Goal: Transaction & Acquisition: Purchase product/service

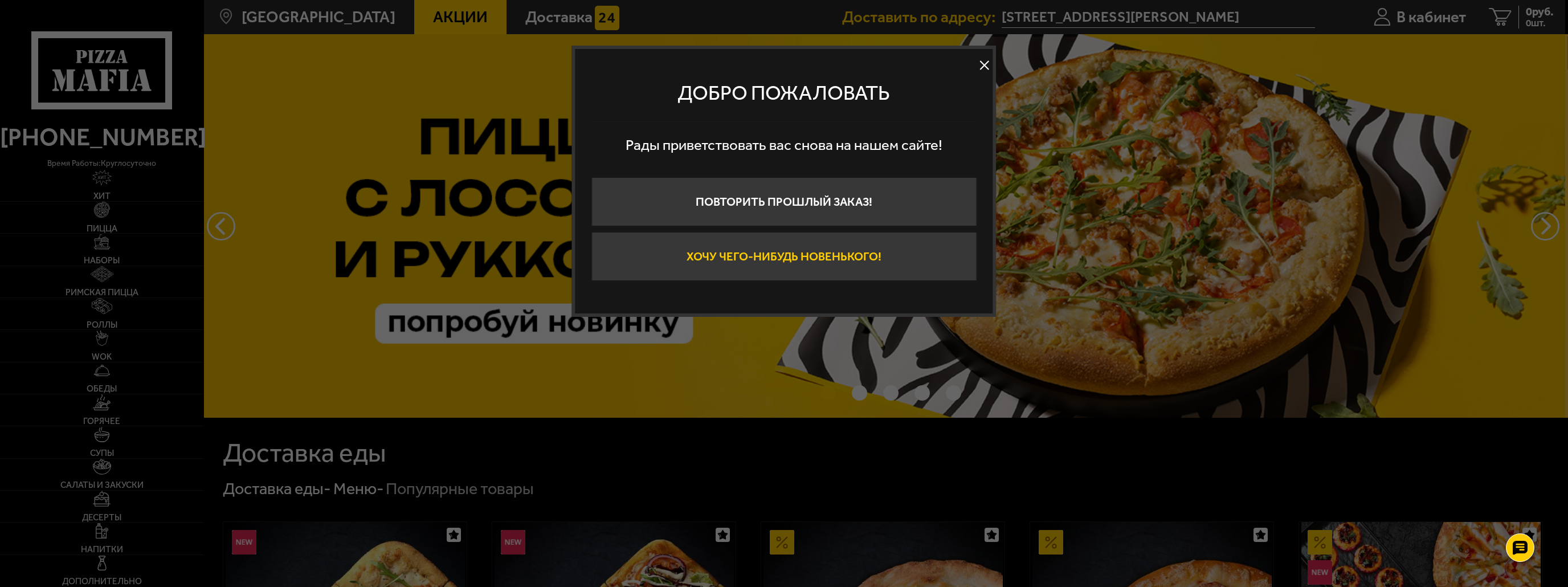
click at [877, 252] on button "Хочу чего-нибудь новенького!" at bounding box center [784, 256] width 385 height 49
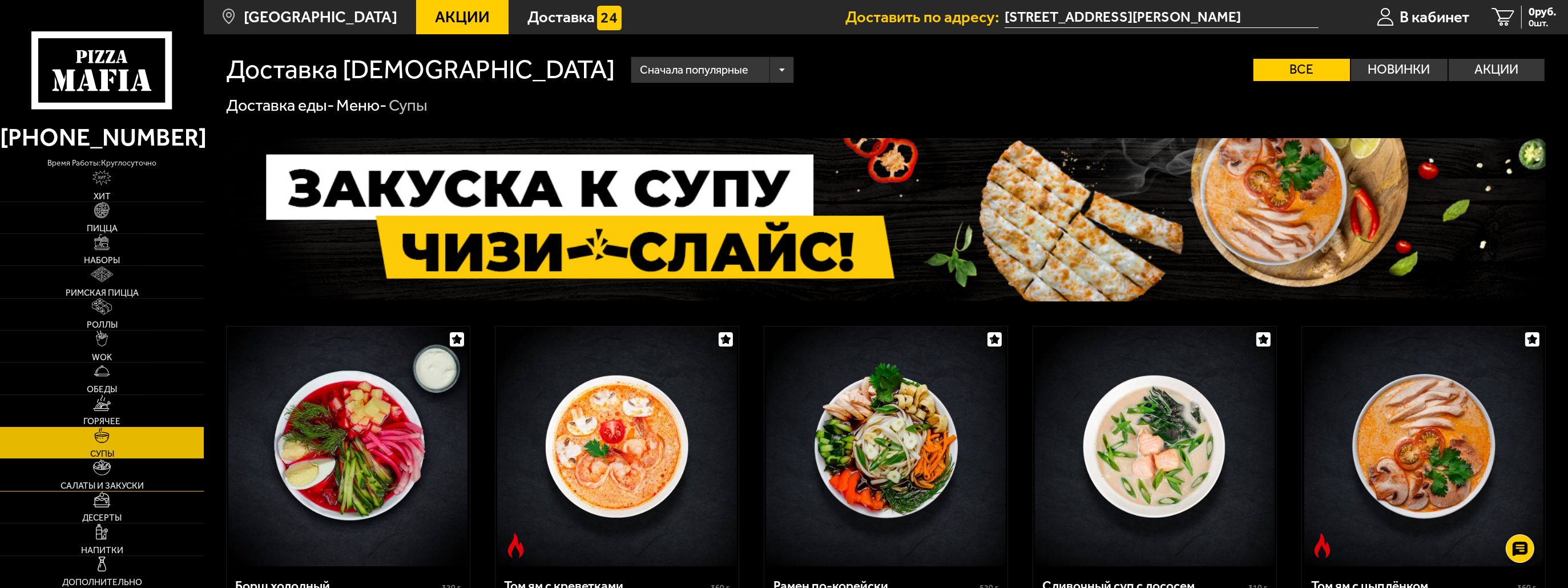
click at [74, 481] on link "Салаты и закуски" at bounding box center [102, 474] width 204 height 31
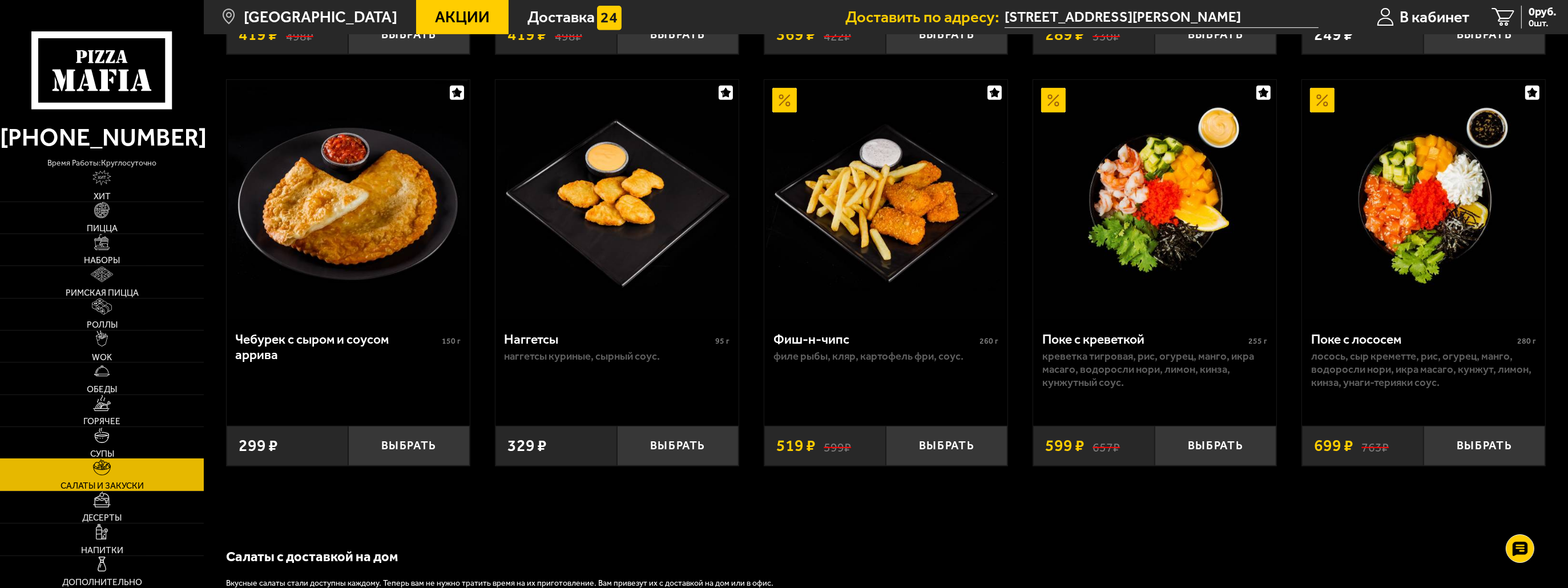
scroll to position [970, 0]
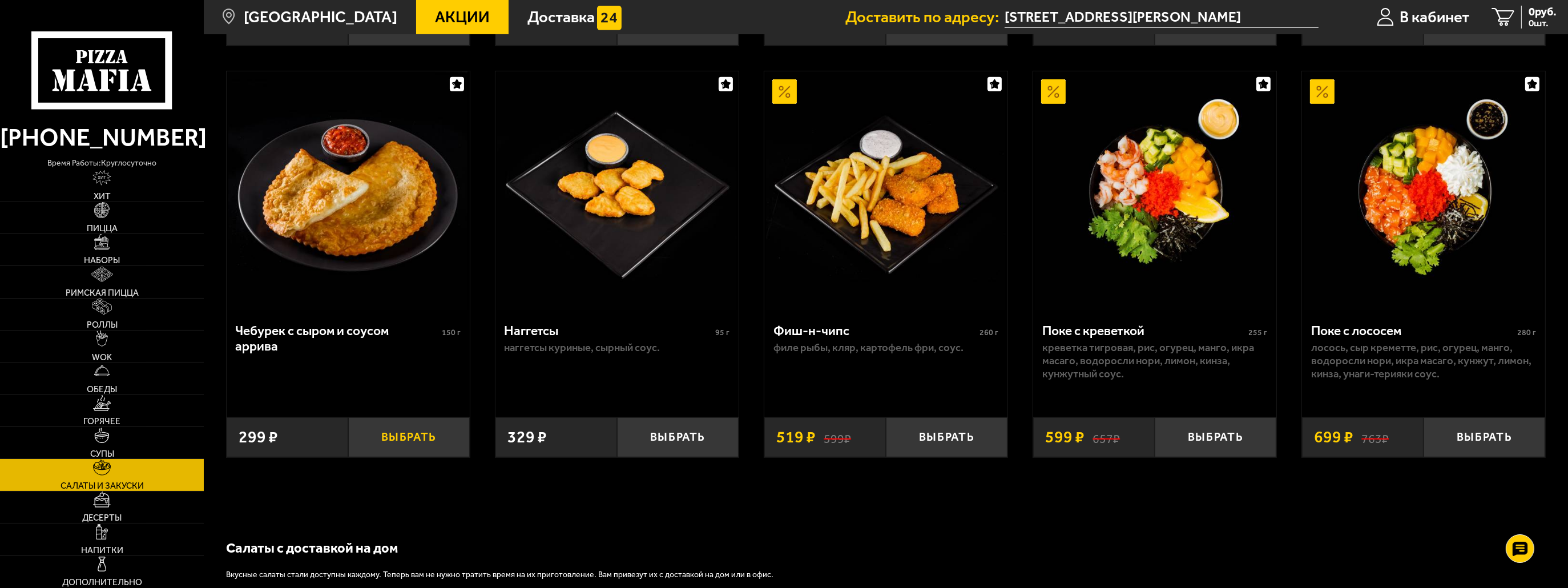
click at [393, 442] on button "Выбрать" at bounding box center [409, 437] width 121 height 40
click at [445, 448] on button "+" at bounding box center [449, 437] width 40 height 40
click at [446, 447] on button "+" at bounding box center [449, 437] width 40 height 40
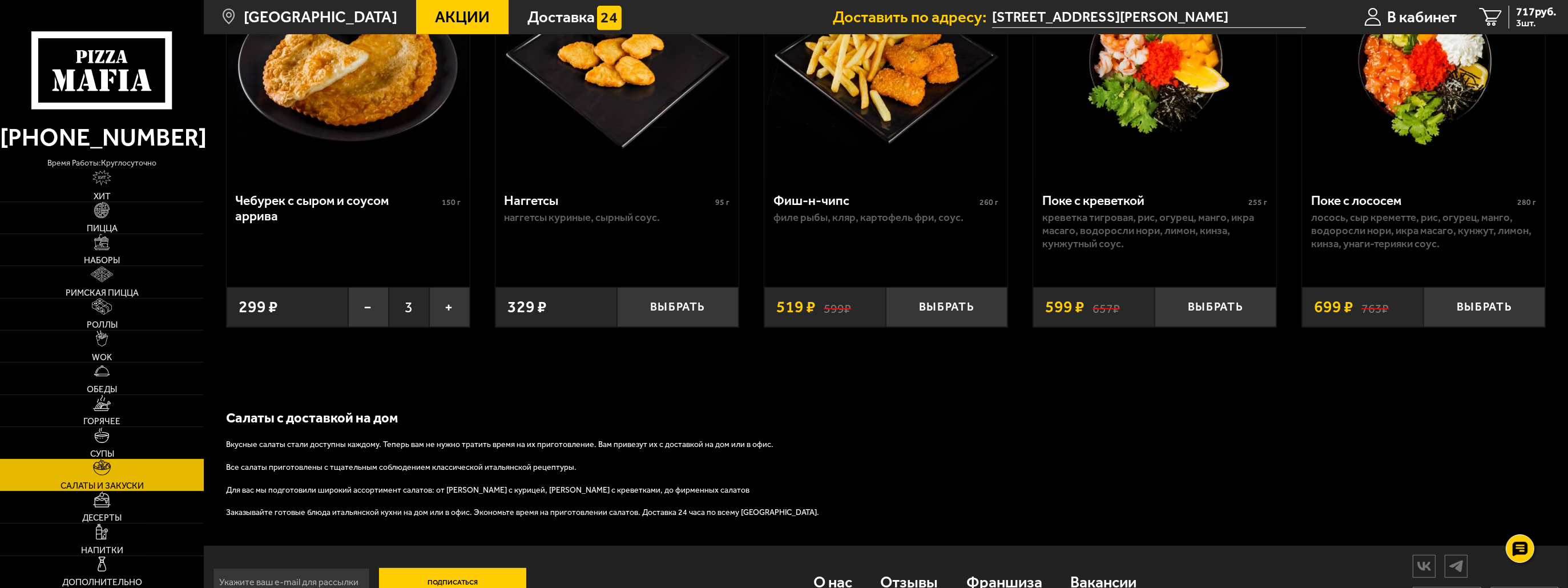
scroll to position [1132, 0]
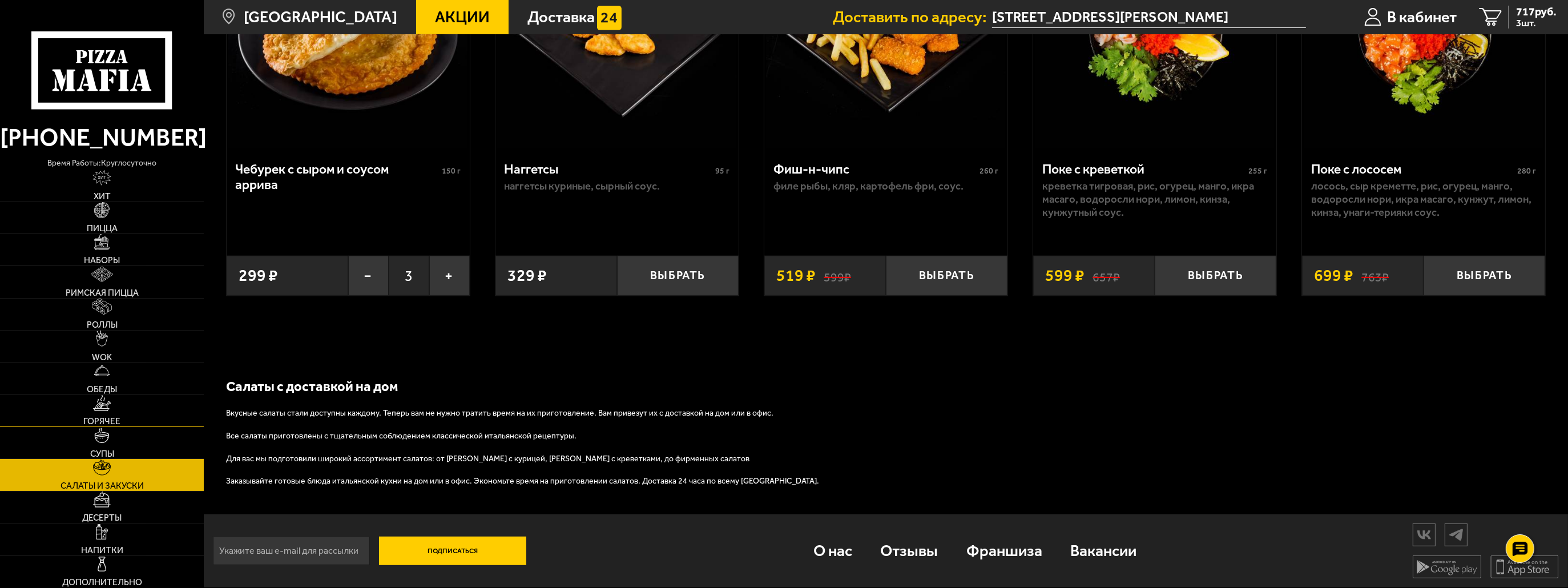
click at [132, 422] on link "Горячее" at bounding box center [102, 411] width 204 height 31
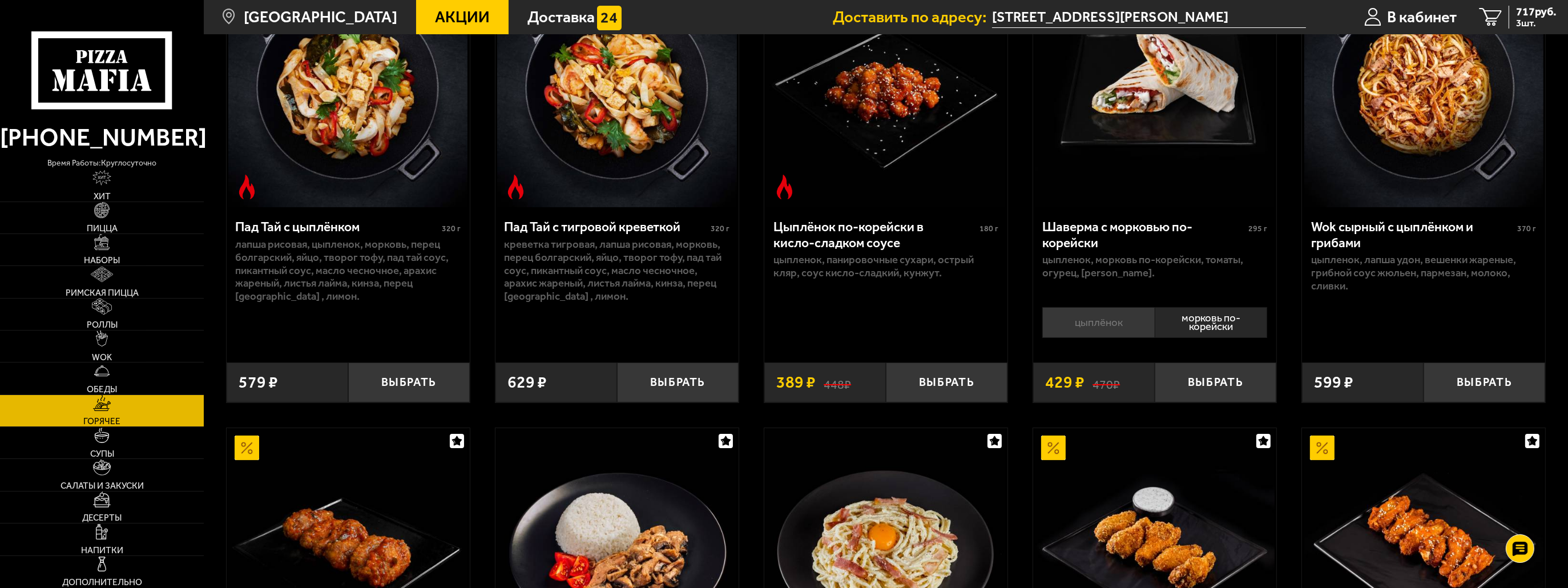
scroll to position [171, 0]
click at [1100, 324] on li "цыплёнок" at bounding box center [1098, 322] width 112 height 31
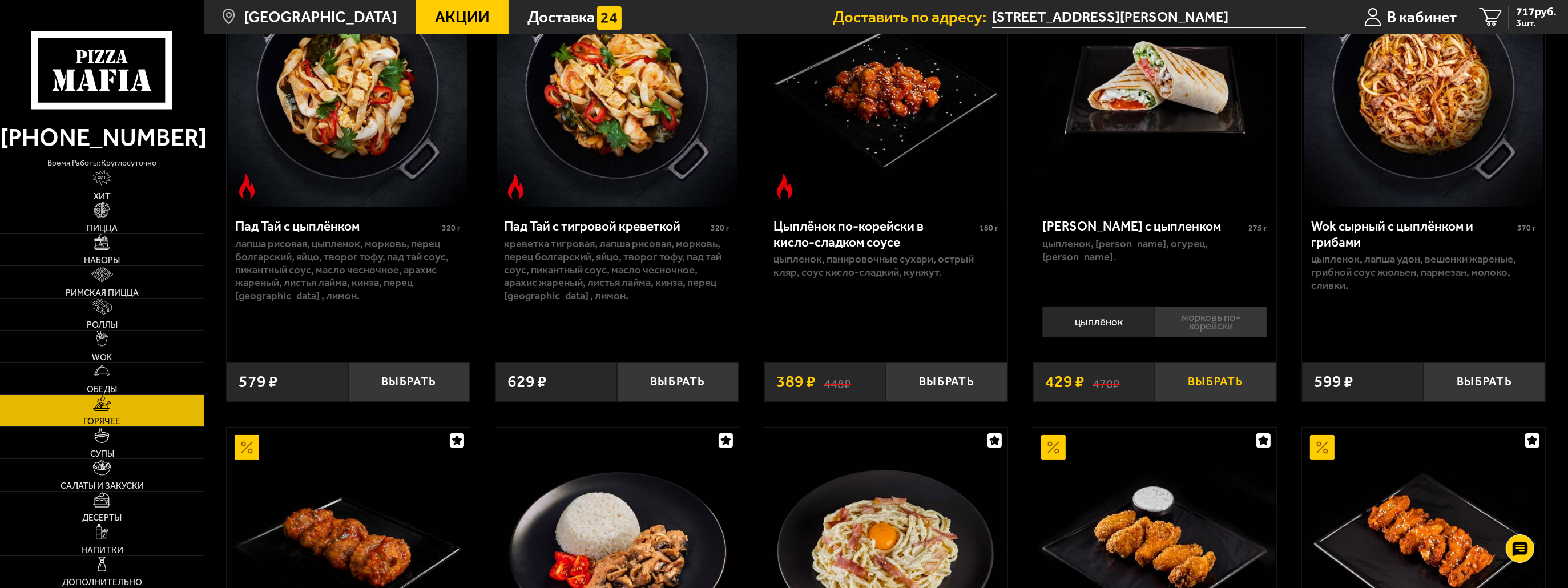
click at [1192, 380] on button "Выбрать" at bounding box center [1215, 382] width 121 height 40
click at [112, 346] on link "WOK" at bounding box center [102, 346] width 204 height 31
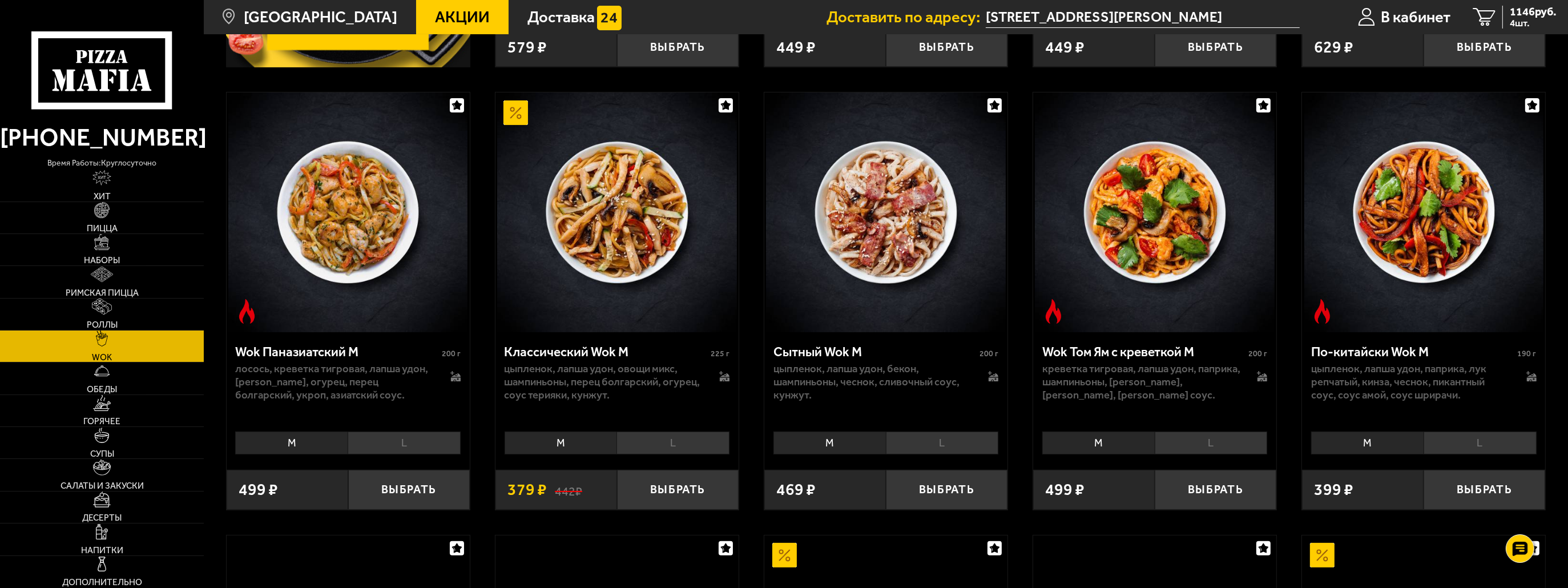
scroll to position [513, 0]
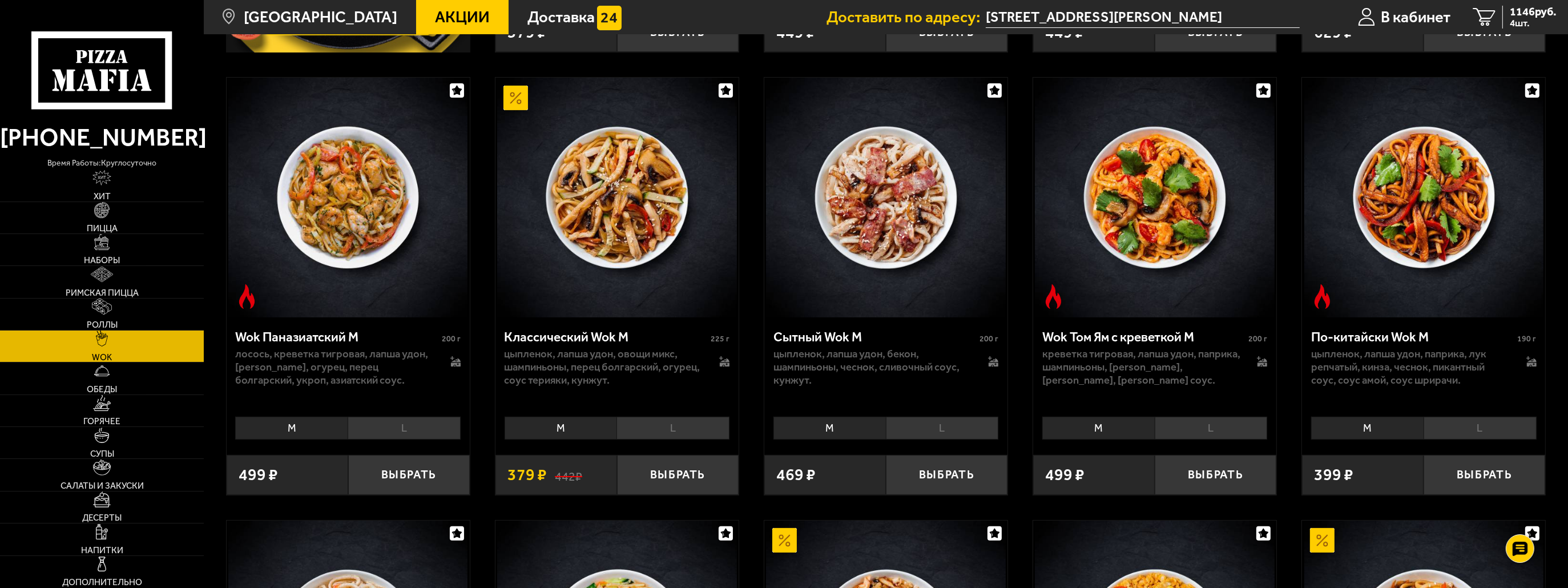
click at [900, 419] on li "L" at bounding box center [942, 428] width 113 height 23
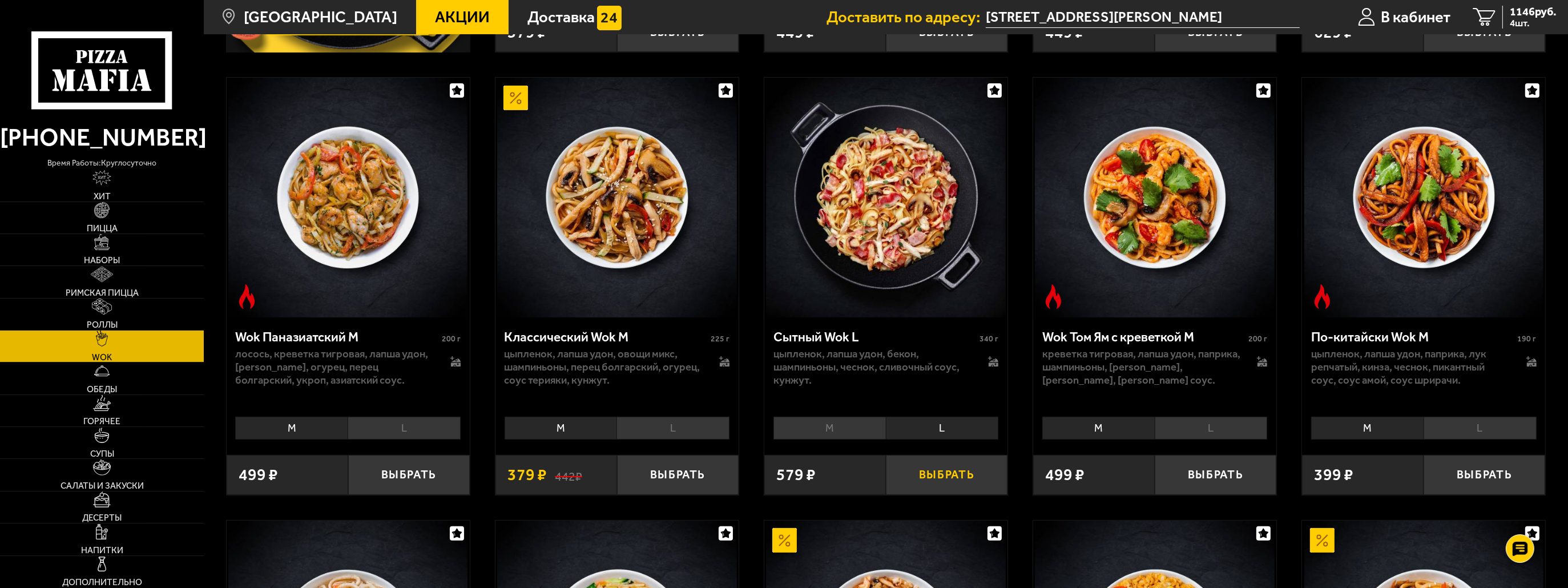
click at [949, 477] on button "Выбрать" at bounding box center [946, 475] width 121 height 40
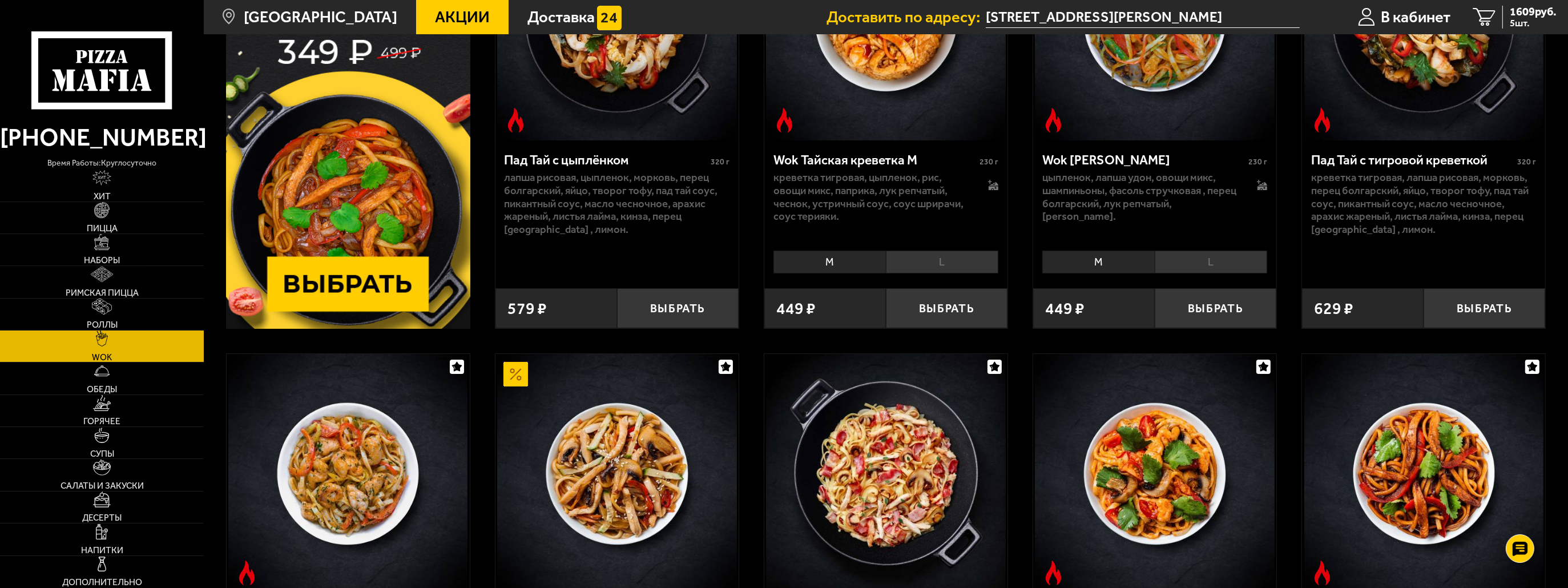
scroll to position [0, 0]
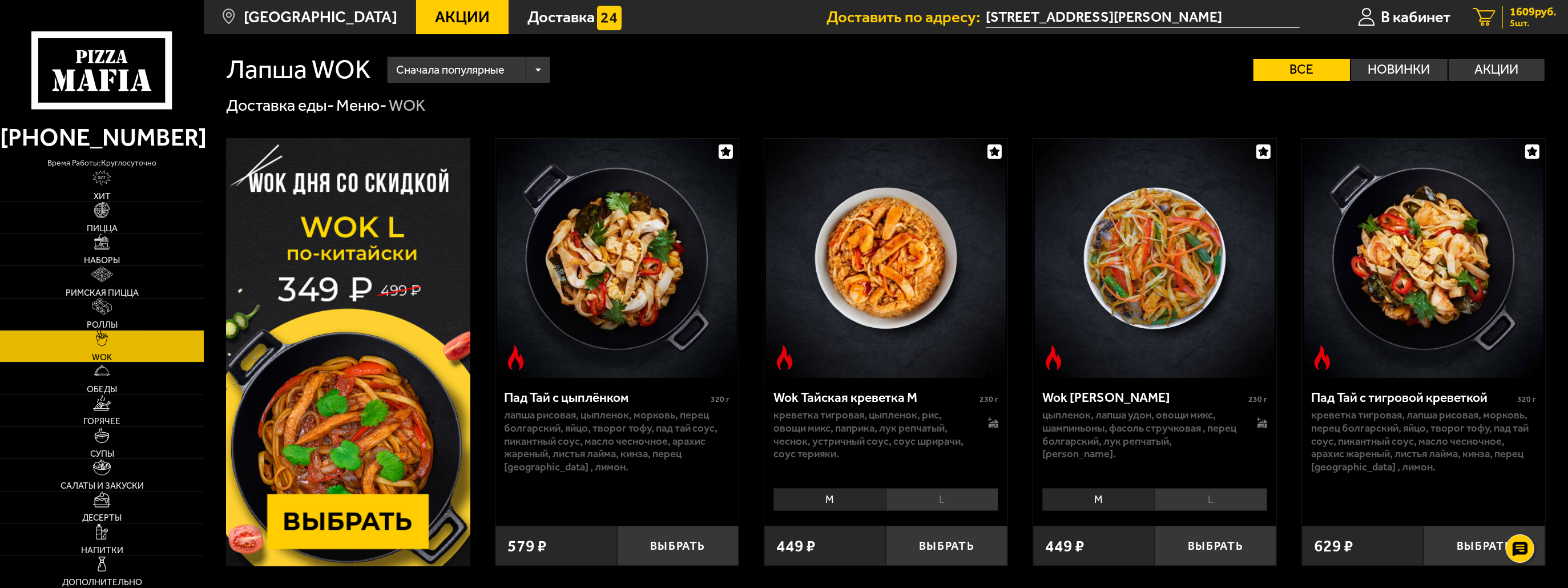
click at [1519, 14] on span "1609 руб." at bounding box center [1533, 12] width 47 height 12
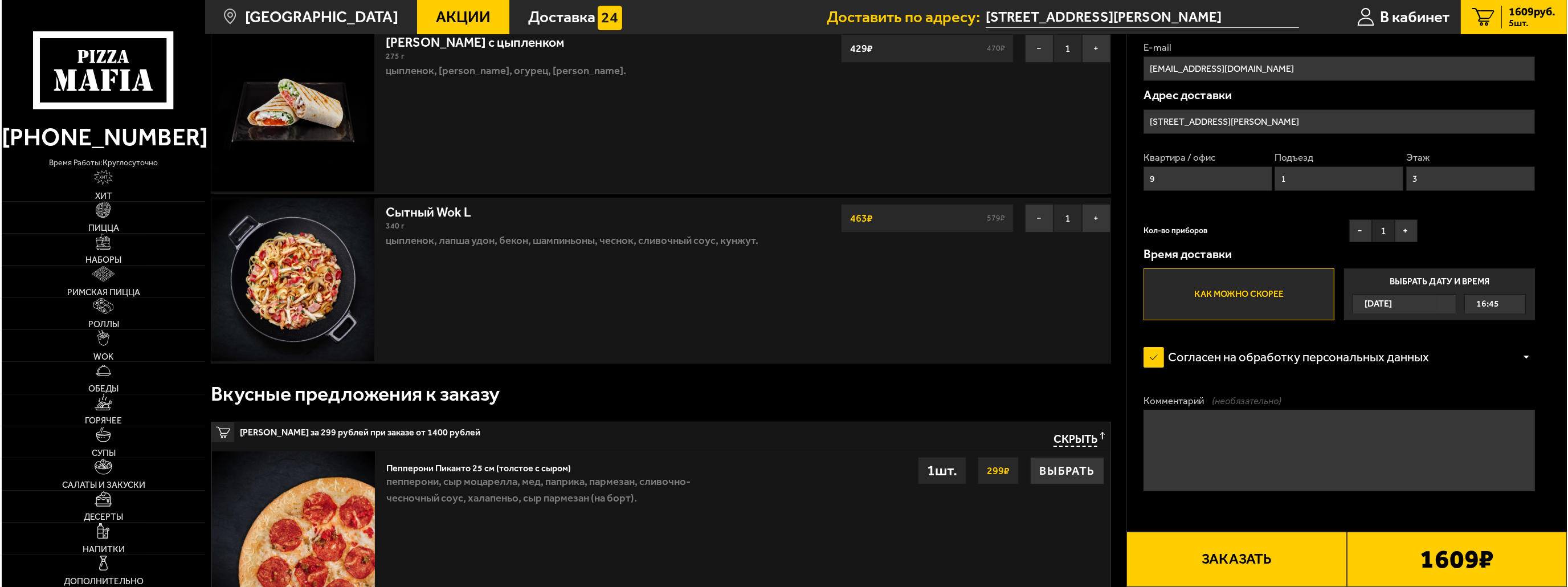
scroll to position [285, 0]
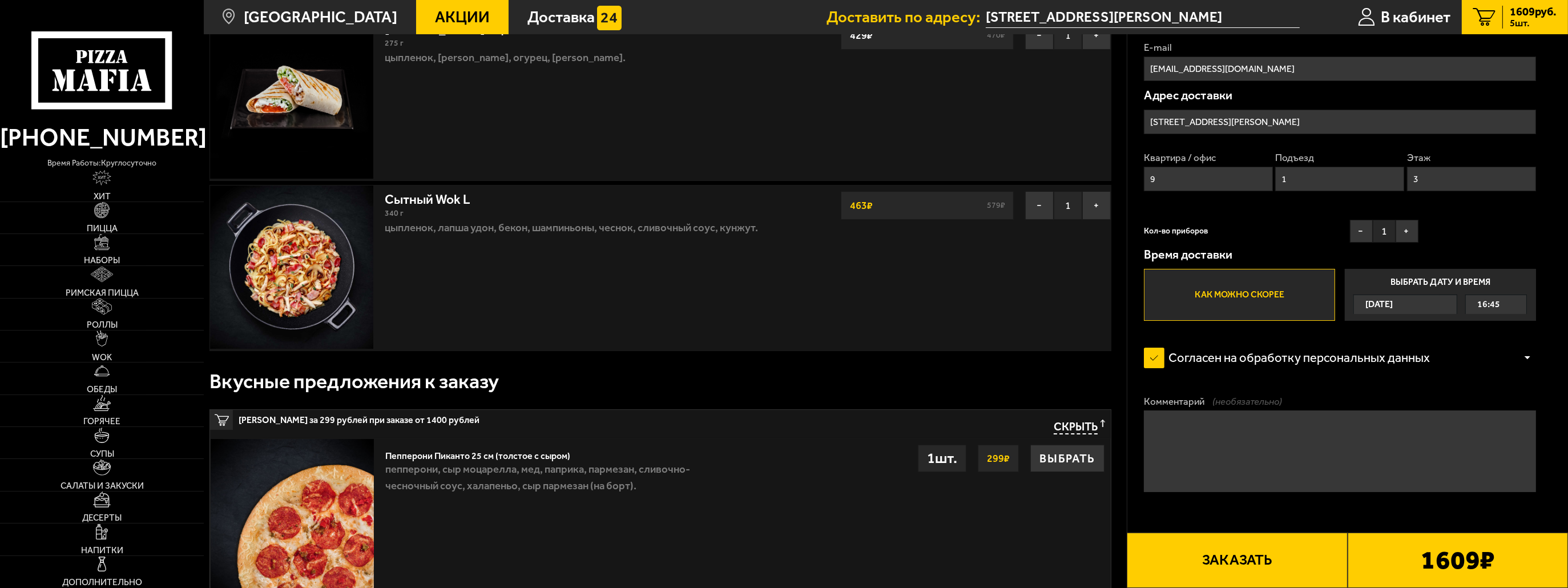
click at [1242, 545] on button "Заказать" at bounding box center [1236, 560] width 220 height 55
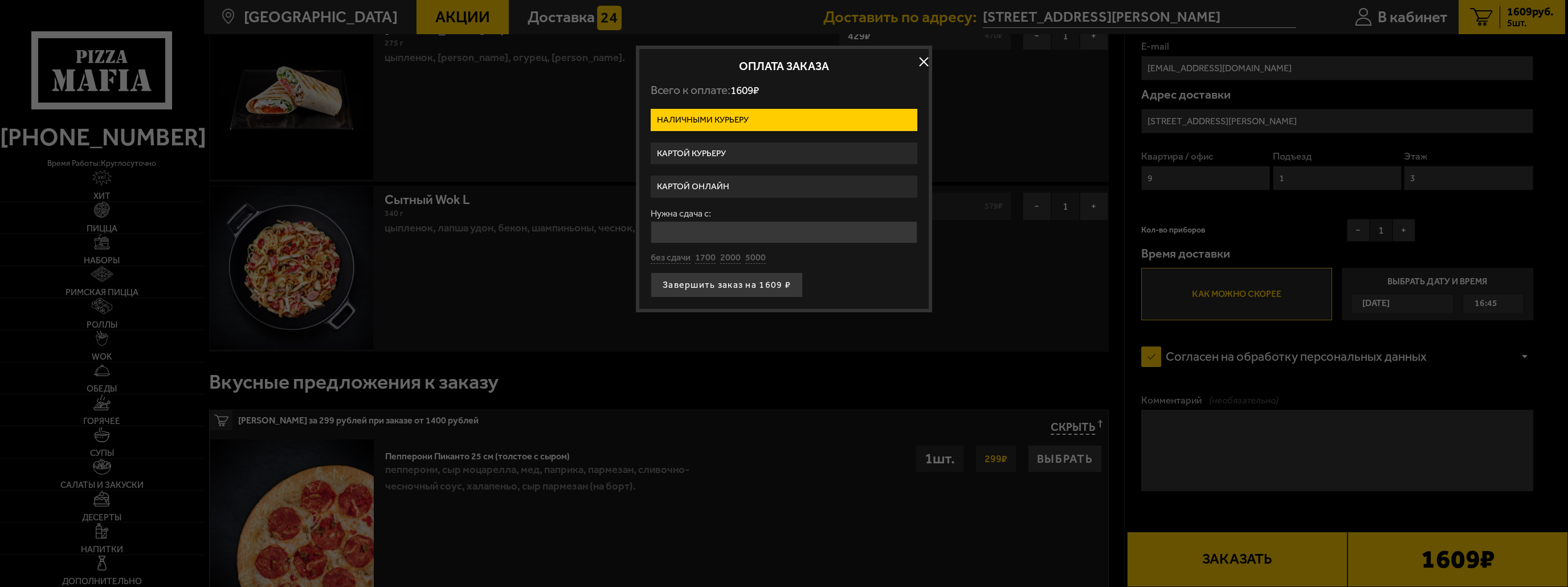
click at [774, 183] on label "Картой онлайн" at bounding box center [784, 187] width 267 height 22
click at [0, 0] on input "Картой онлайн" at bounding box center [0, 0] width 0 height 0
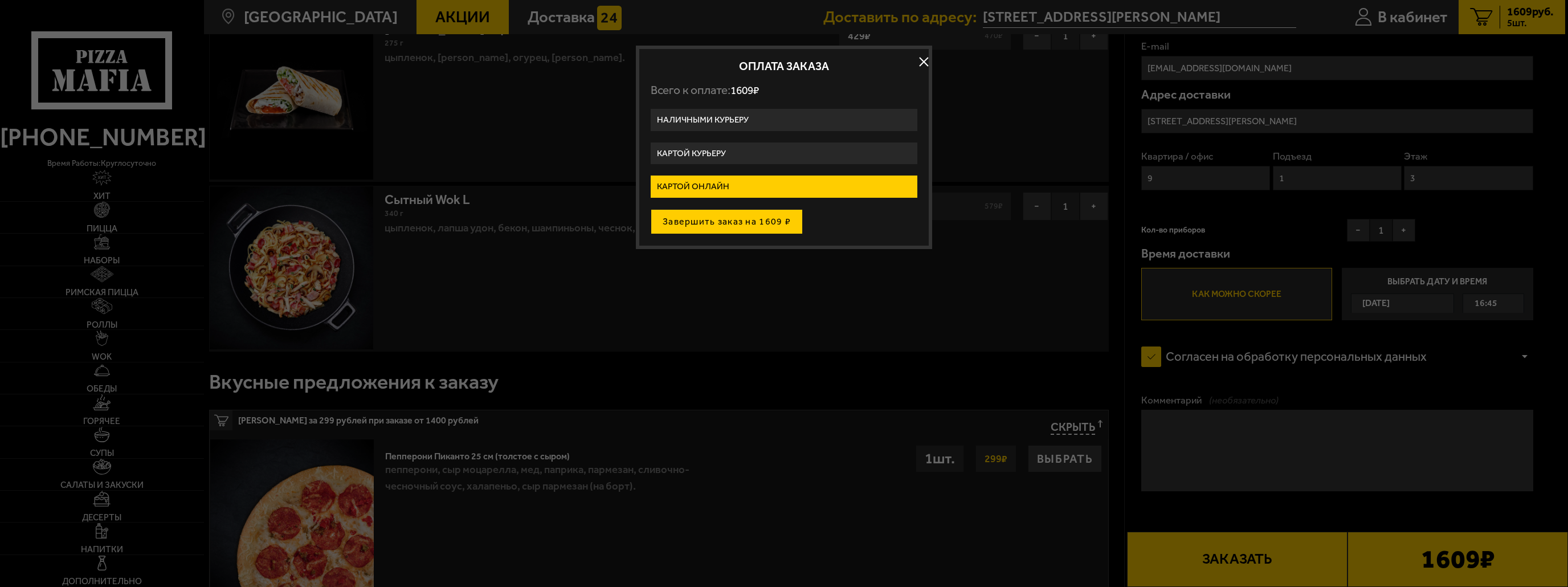
click at [747, 223] on button "Завершить заказ на 1609 ₽" at bounding box center [726, 221] width 152 height 25
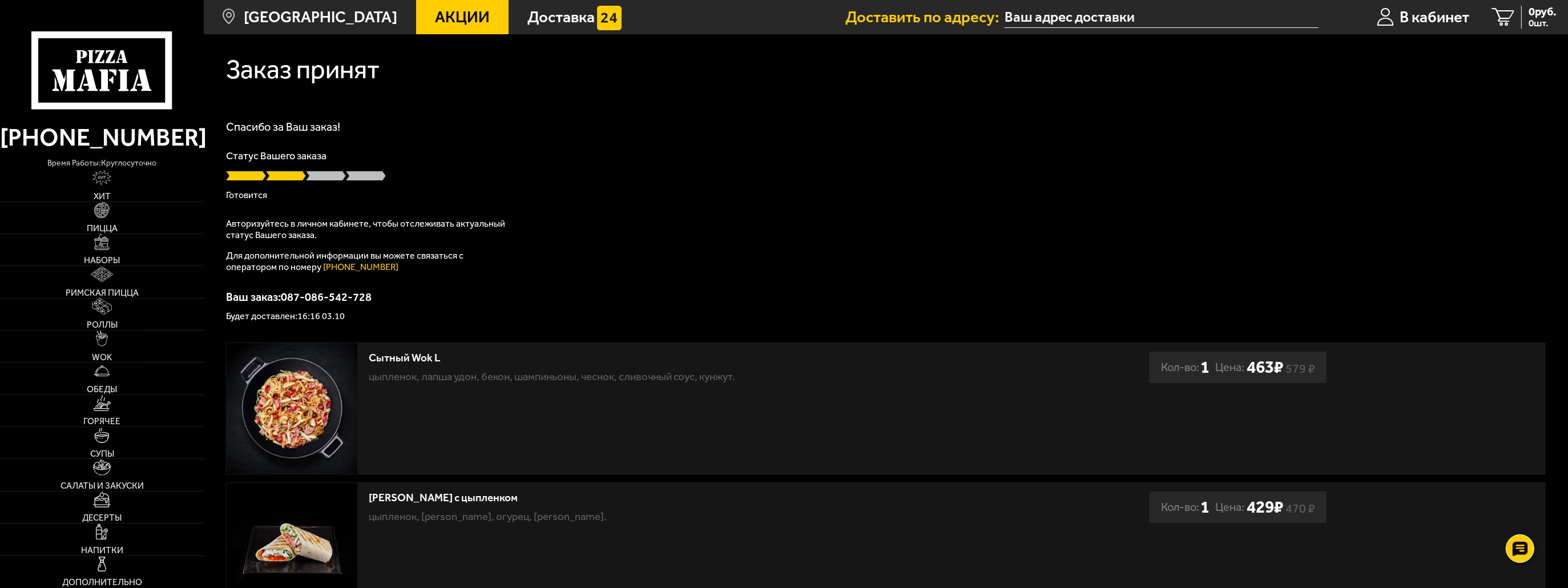
type input "[STREET_ADDRESS][PERSON_NAME]"
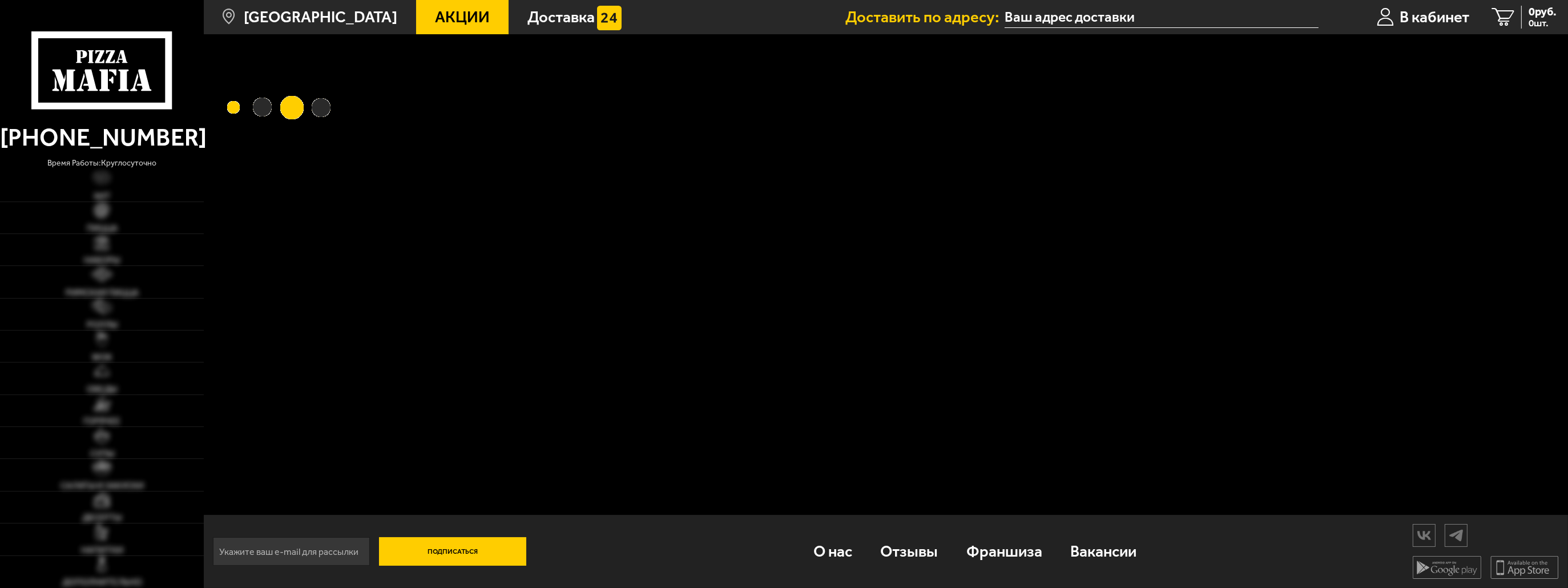
type input "[STREET_ADDRESS][PERSON_NAME]"
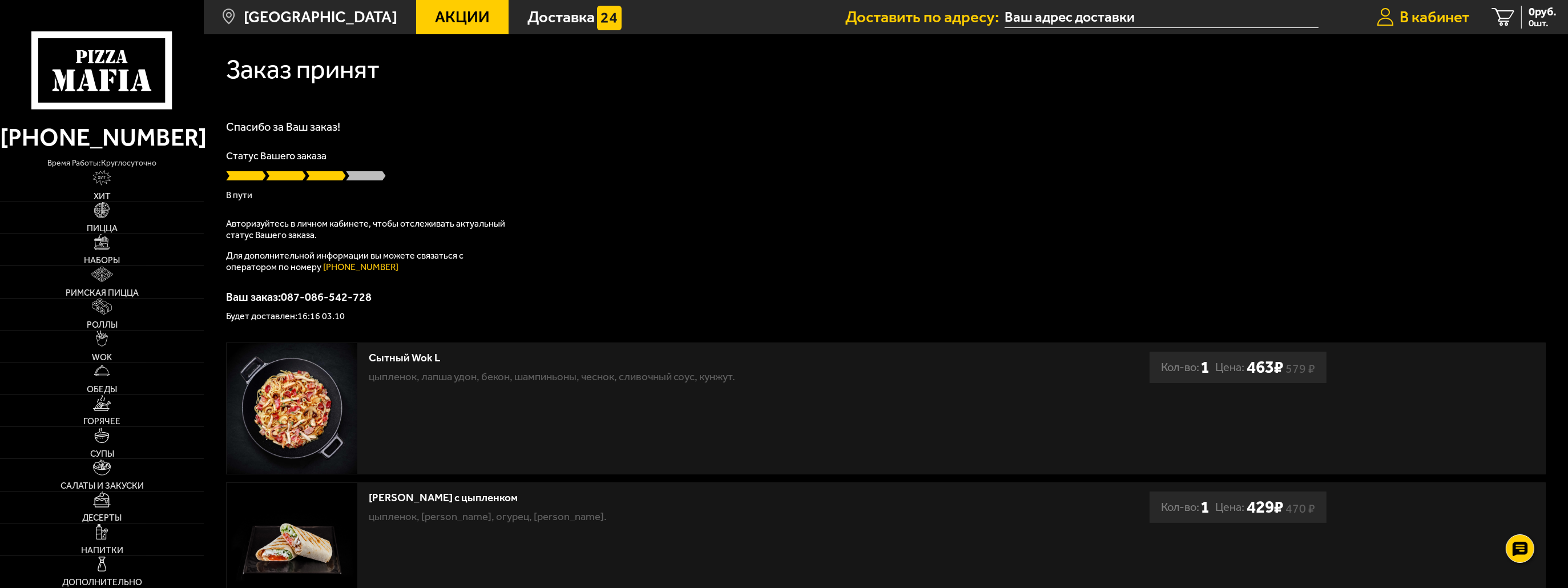
click at [1416, 23] on span "В кабинет" at bounding box center [1434, 17] width 69 height 15
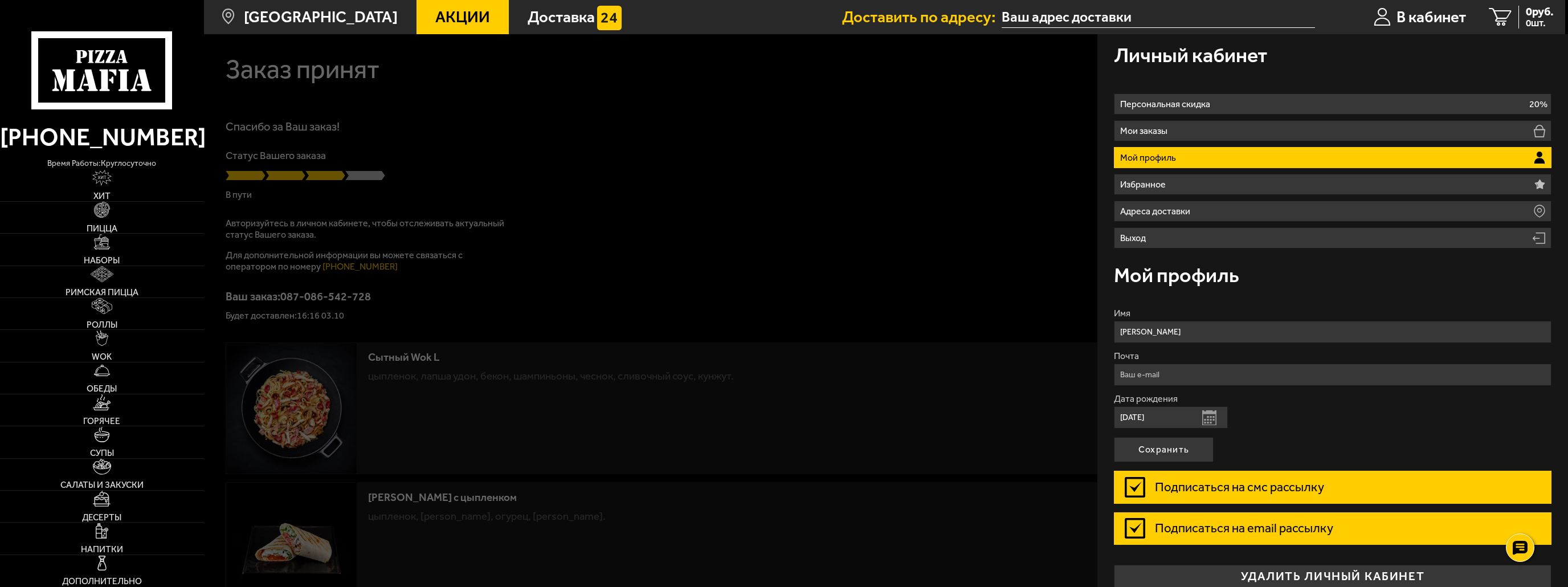
click at [749, 185] on div at bounding box center [988, 327] width 1568 height 587
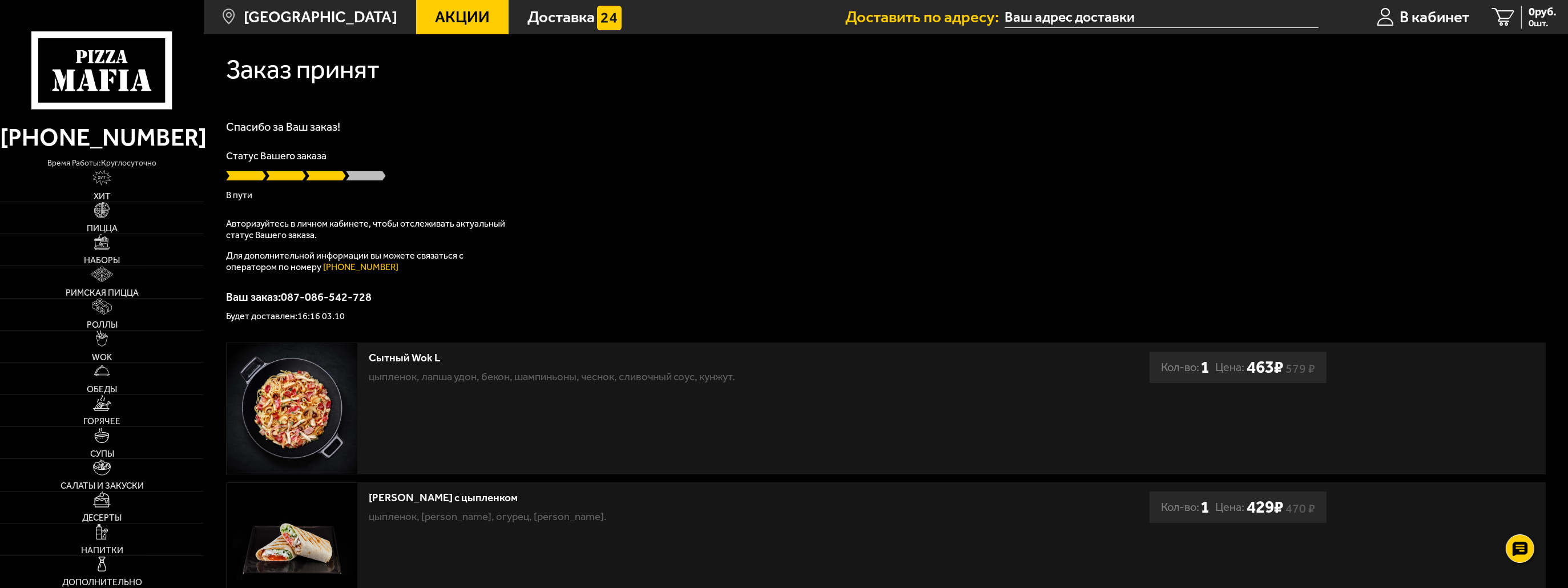
click at [1041, 19] on input "text" at bounding box center [1161, 17] width 314 height 21
type input "[STREET_ADDRESS][PERSON_NAME]"
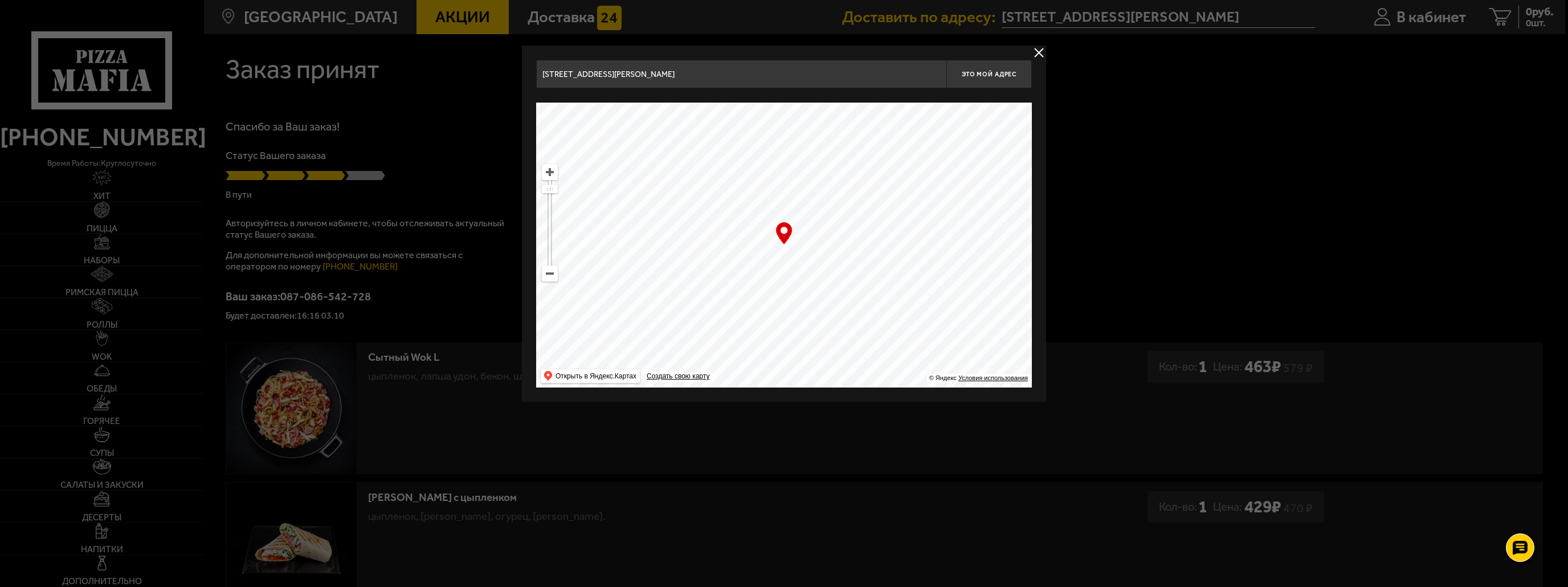
click at [1046, 56] on div at bounding box center [784, 293] width 1568 height 587
